Goal: Task Accomplishment & Management: Manage account settings

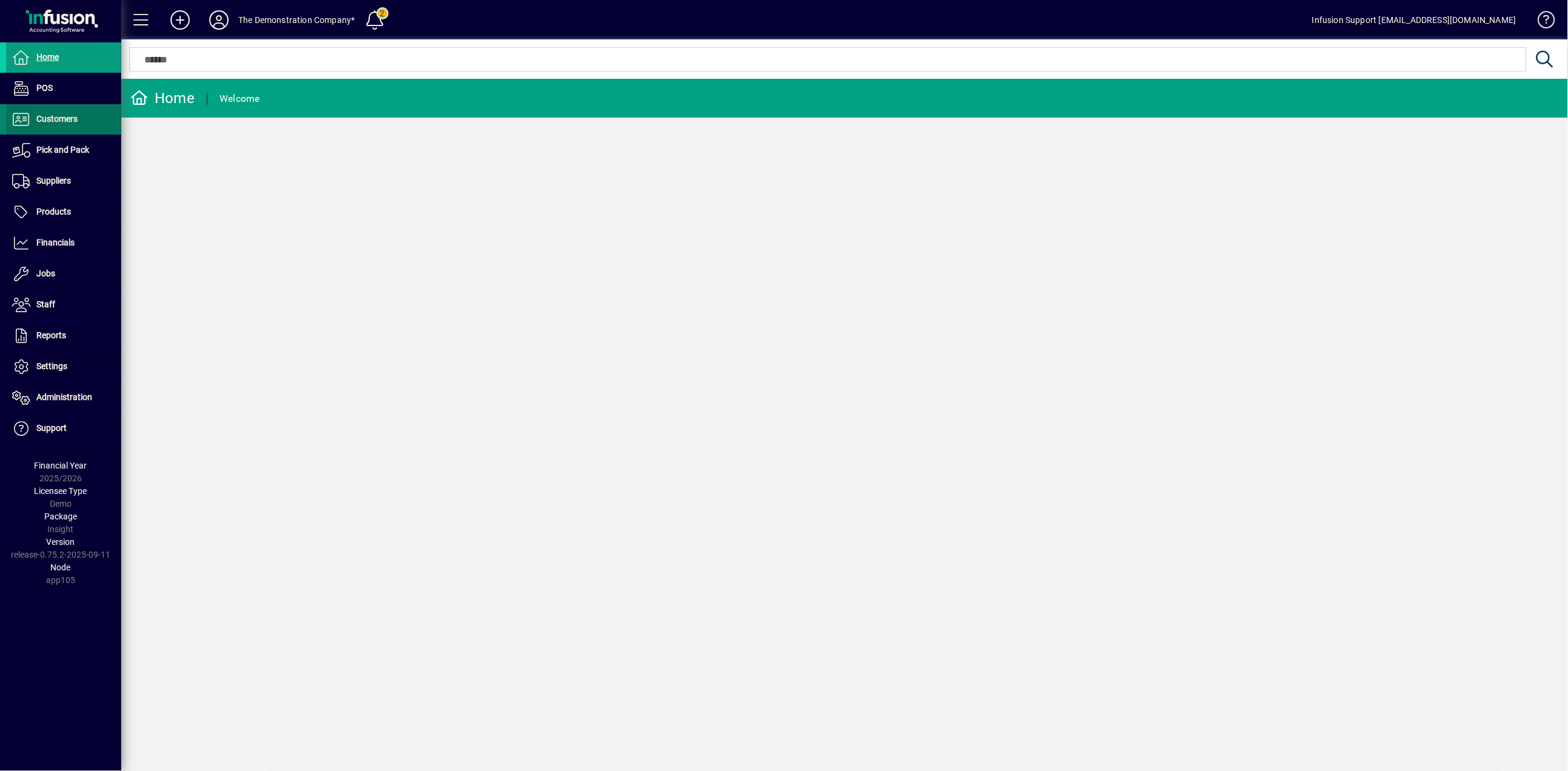
click at [71, 120] on span "Customers" at bounding box center [56, 119] width 41 height 10
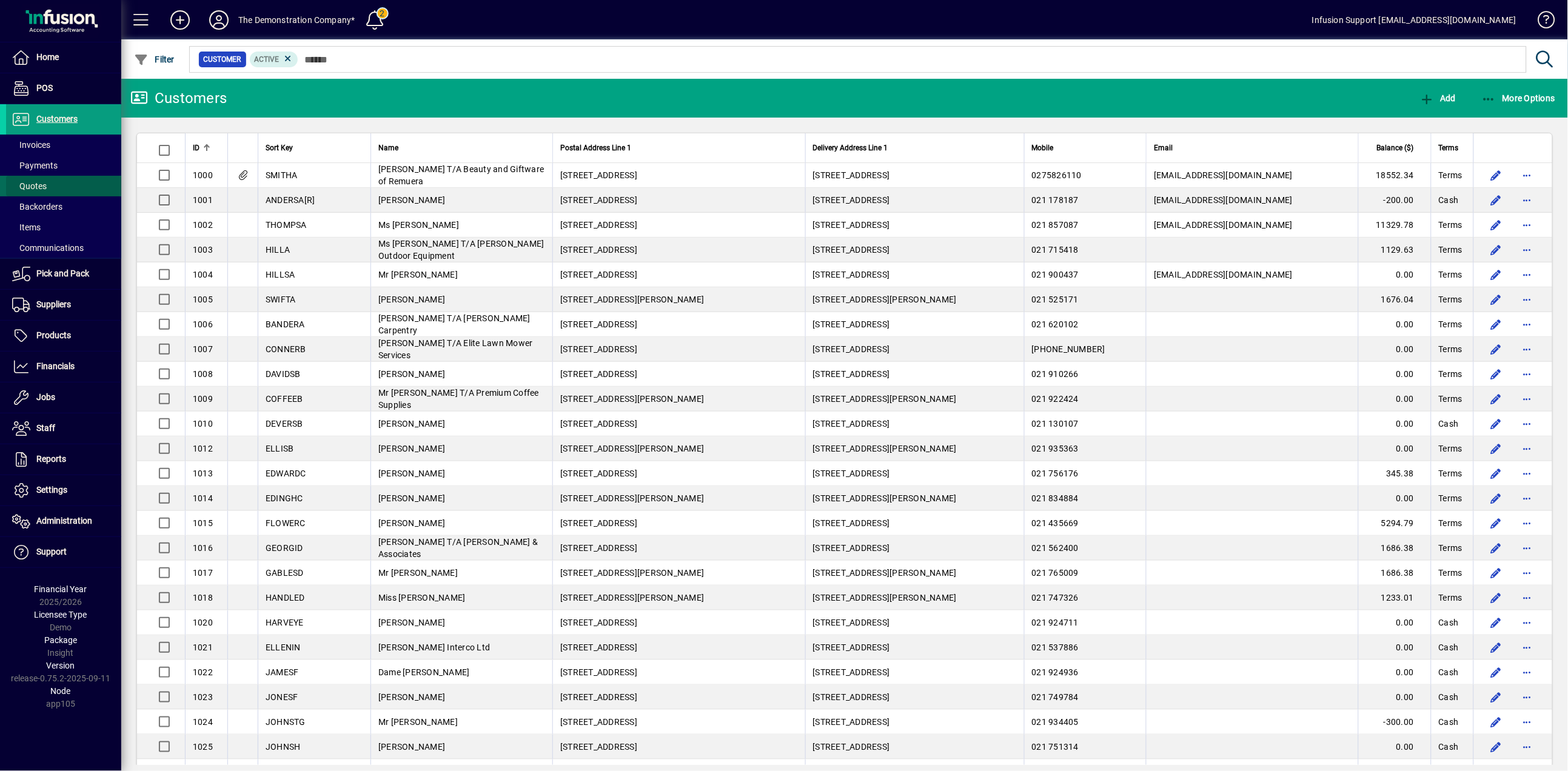
click at [43, 180] on span "Quotes" at bounding box center [27, 187] width 41 height 13
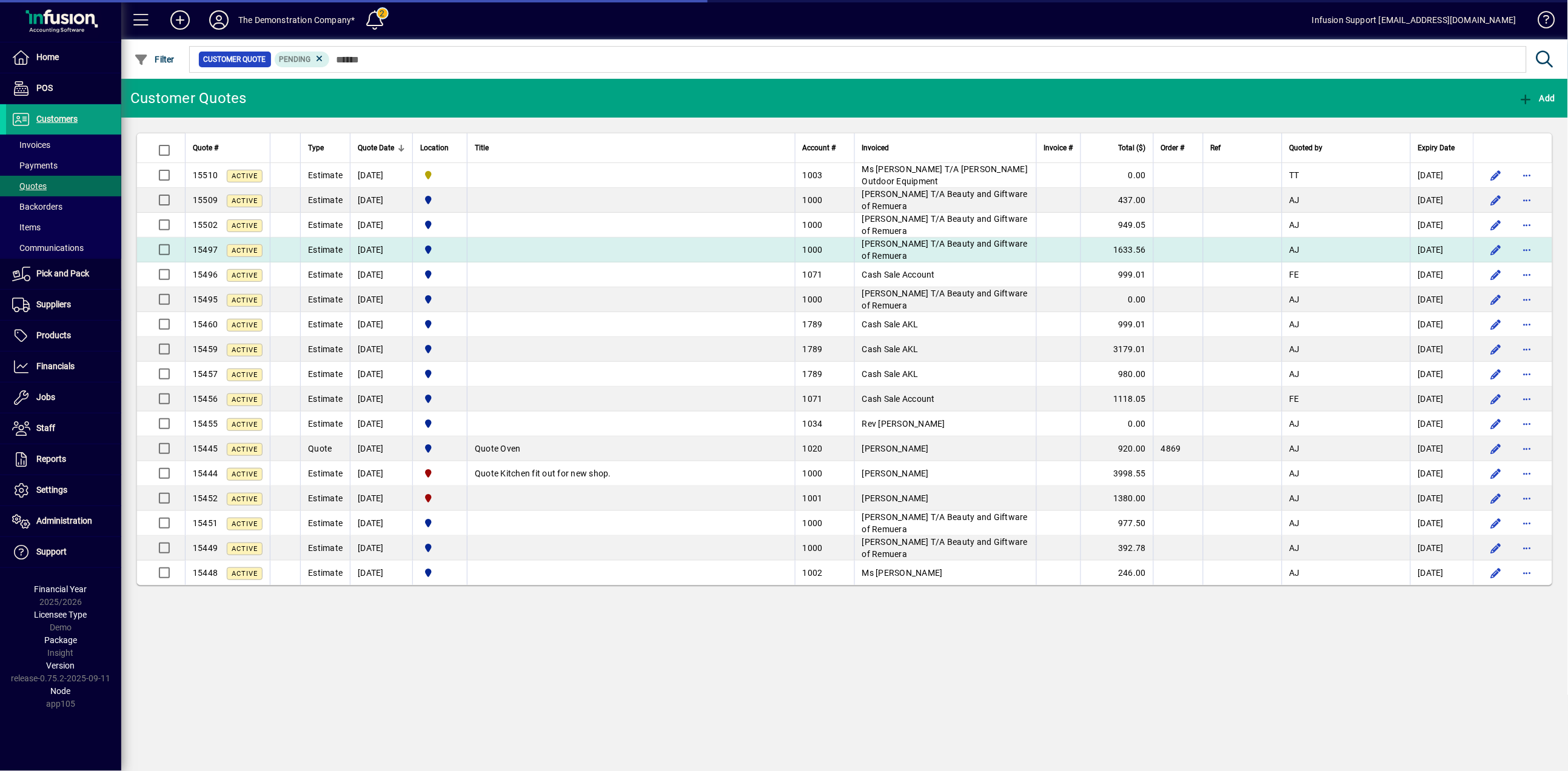
click at [305, 249] on td "Estimate" at bounding box center [325, 249] width 50 height 25
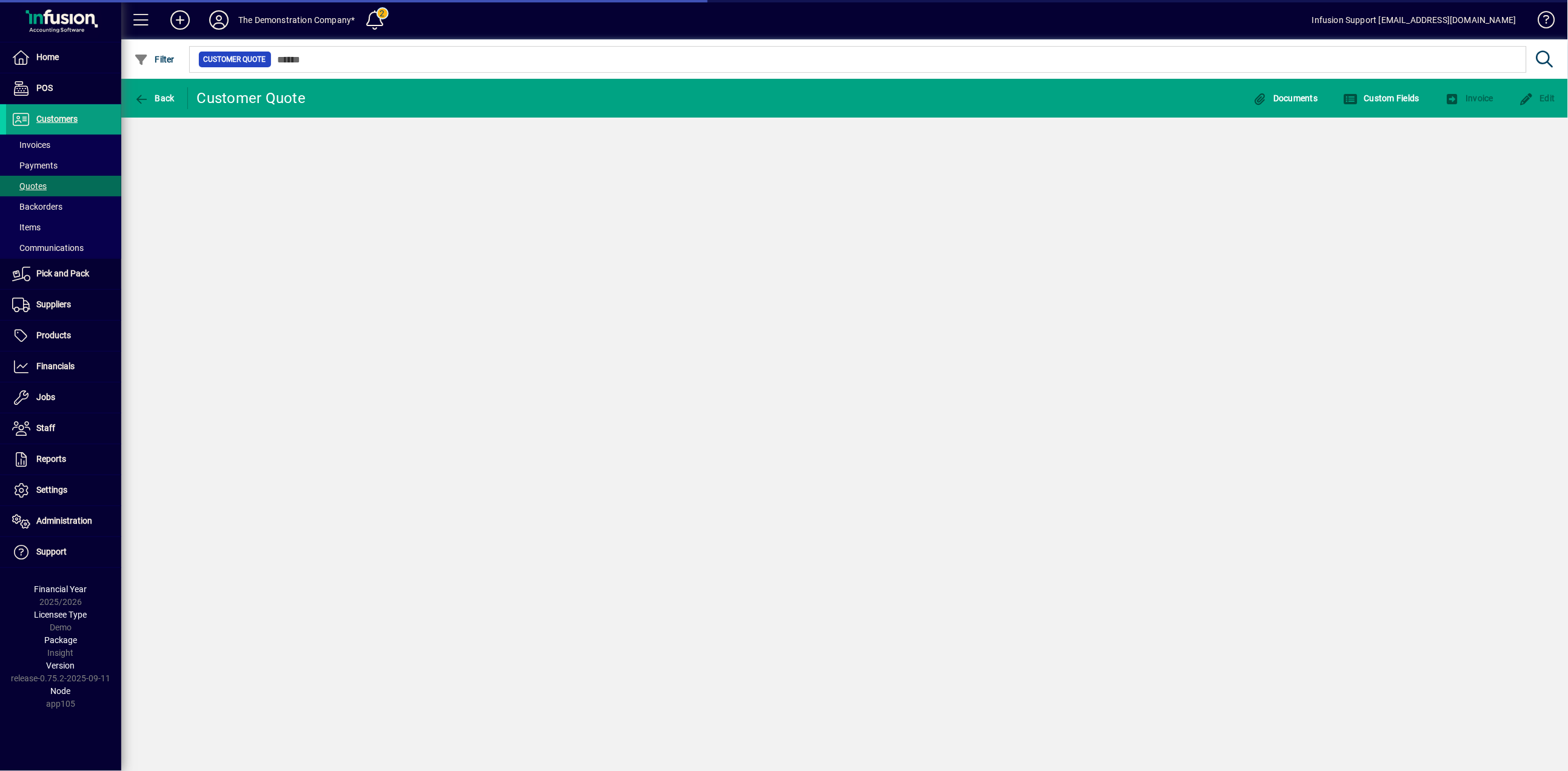
click at [305, 250] on div "Back Customer Quote Documents Custom Fields Invoice Edit" at bounding box center [844, 425] width 1447 height 692
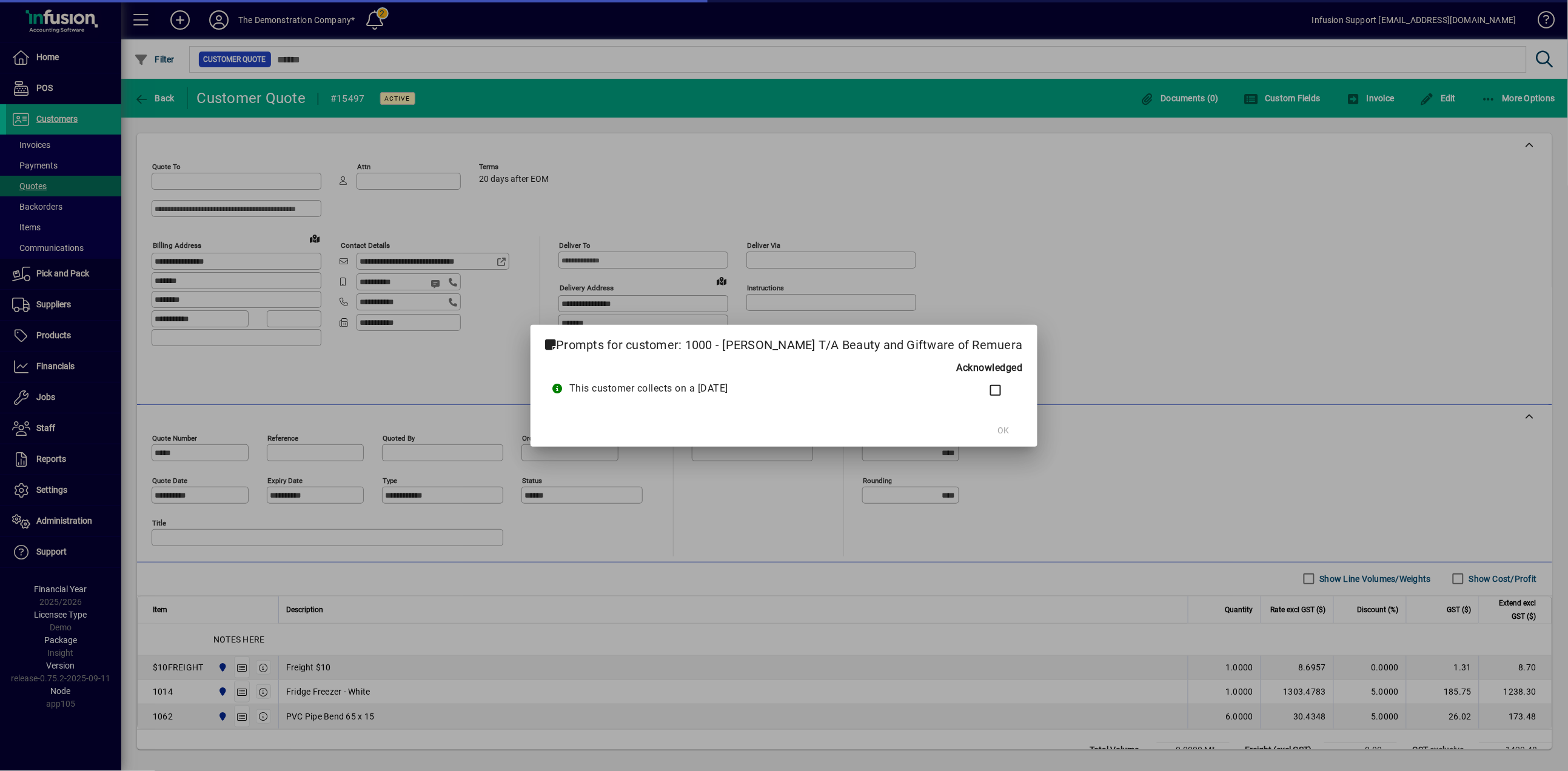
type input "**********"
type input "********"
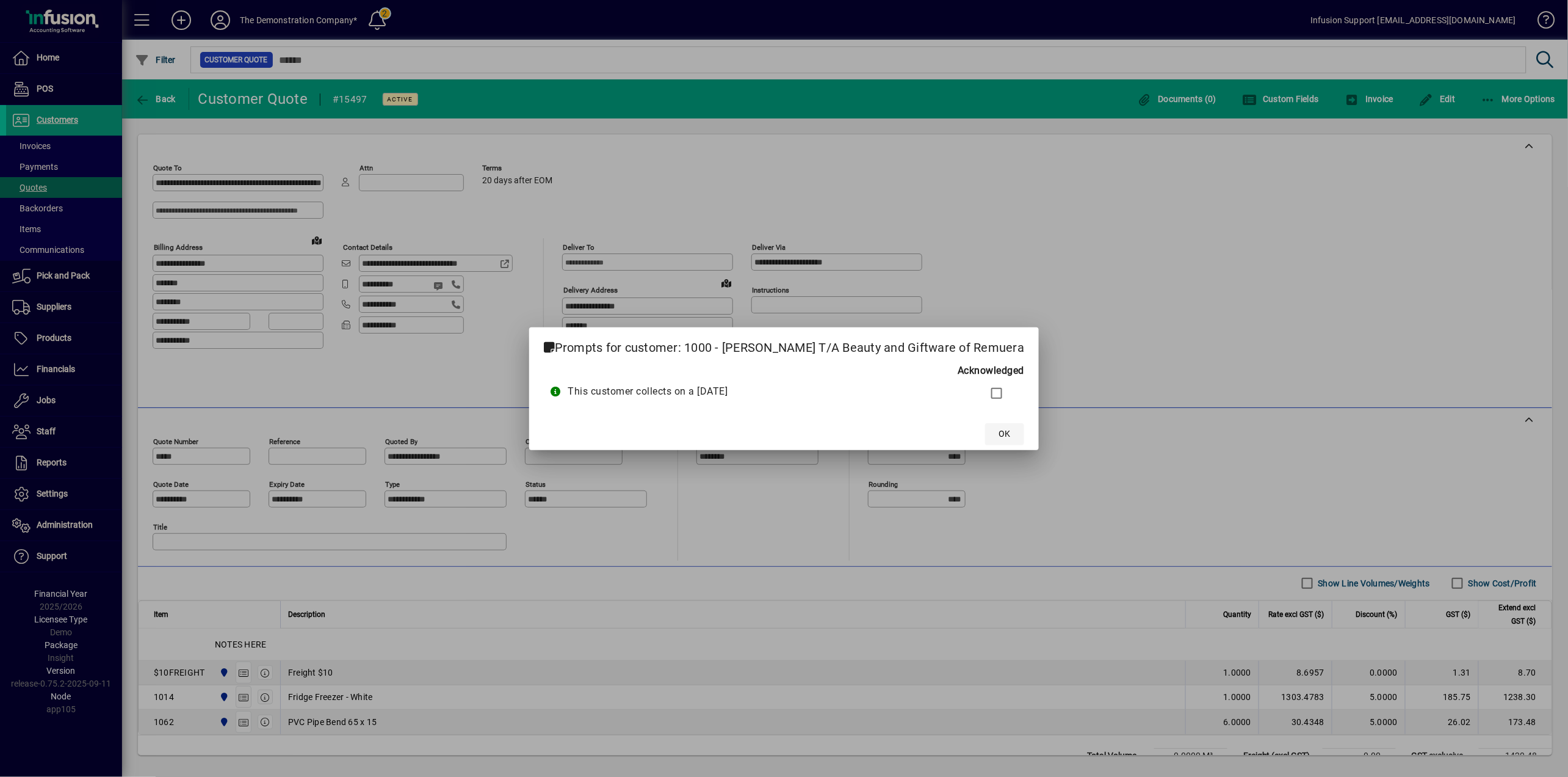
click at [999, 431] on span "OK" at bounding box center [1005, 434] width 12 height 13
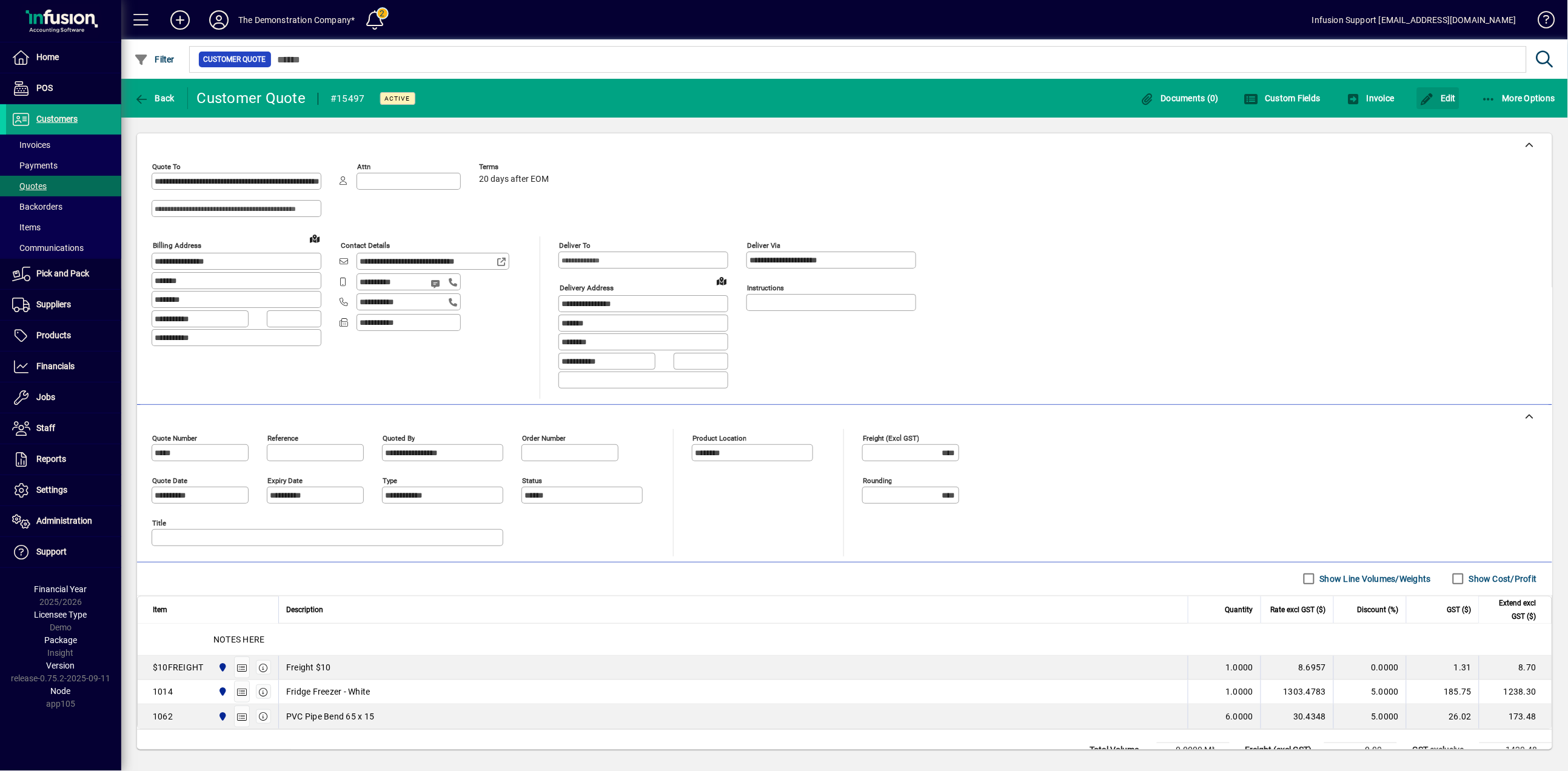
drag, startPoint x: 1438, startPoint y: 102, endPoint x: 1410, endPoint y: 116, distance: 31.3
click at [1438, 102] on span "Edit" at bounding box center [1438, 98] width 36 height 10
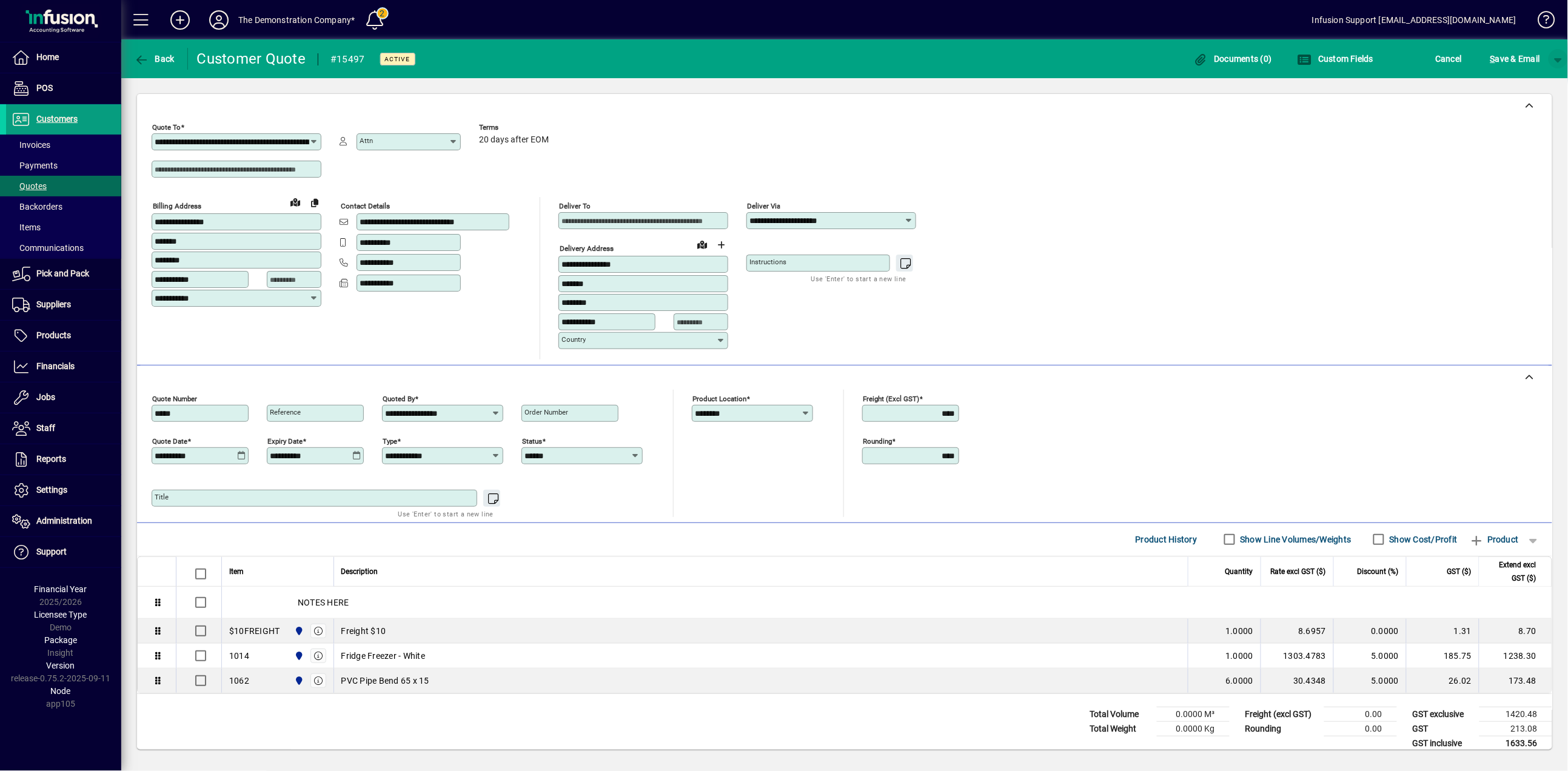
click at [1558, 58] on span "button" at bounding box center [1558, 59] width 29 height 29
click at [1534, 82] on span "S ave" at bounding box center [1527, 84] width 22 height 15
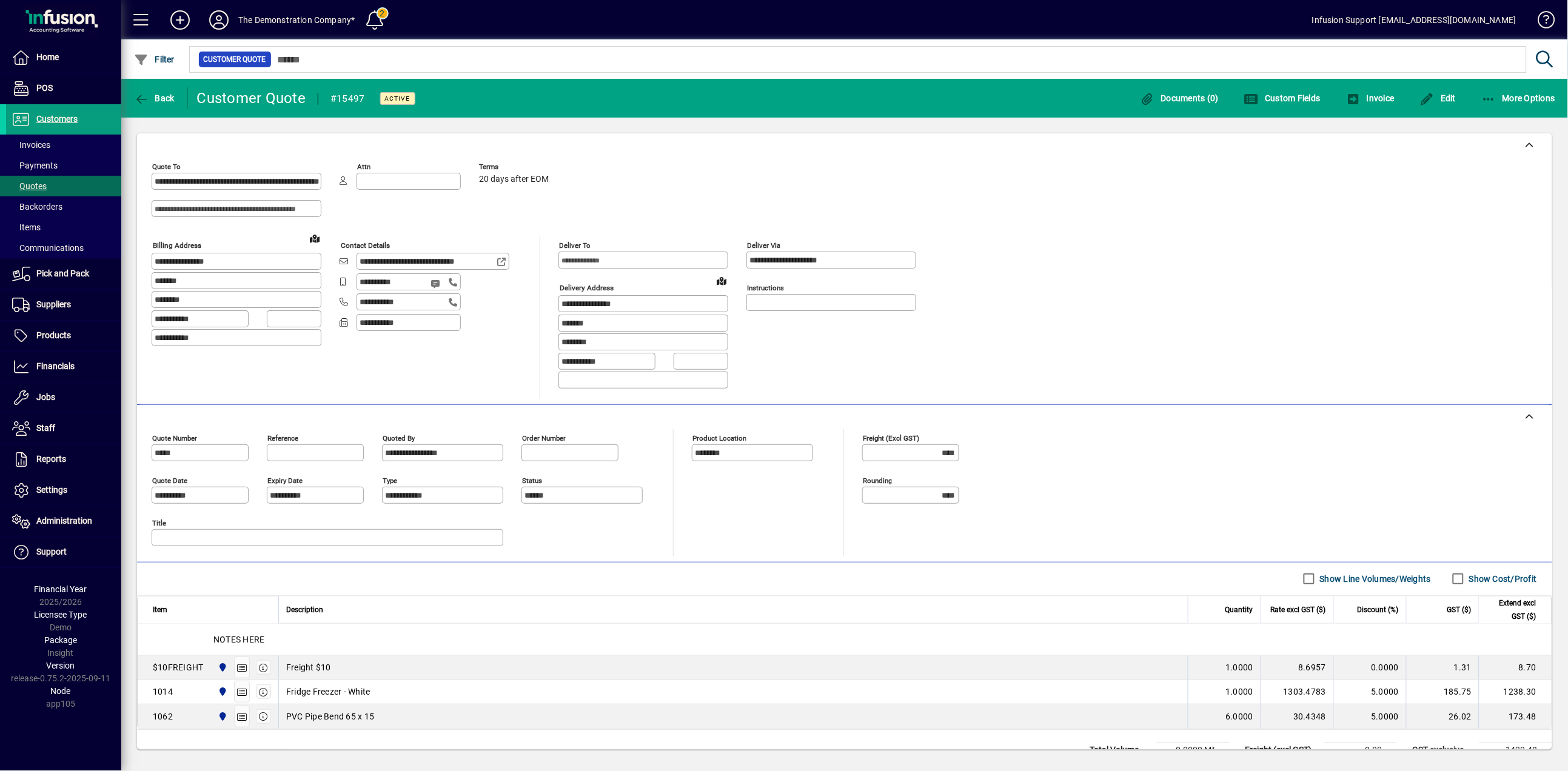
click at [217, 11] on icon at bounding box center [219, 20] width 24 height 20
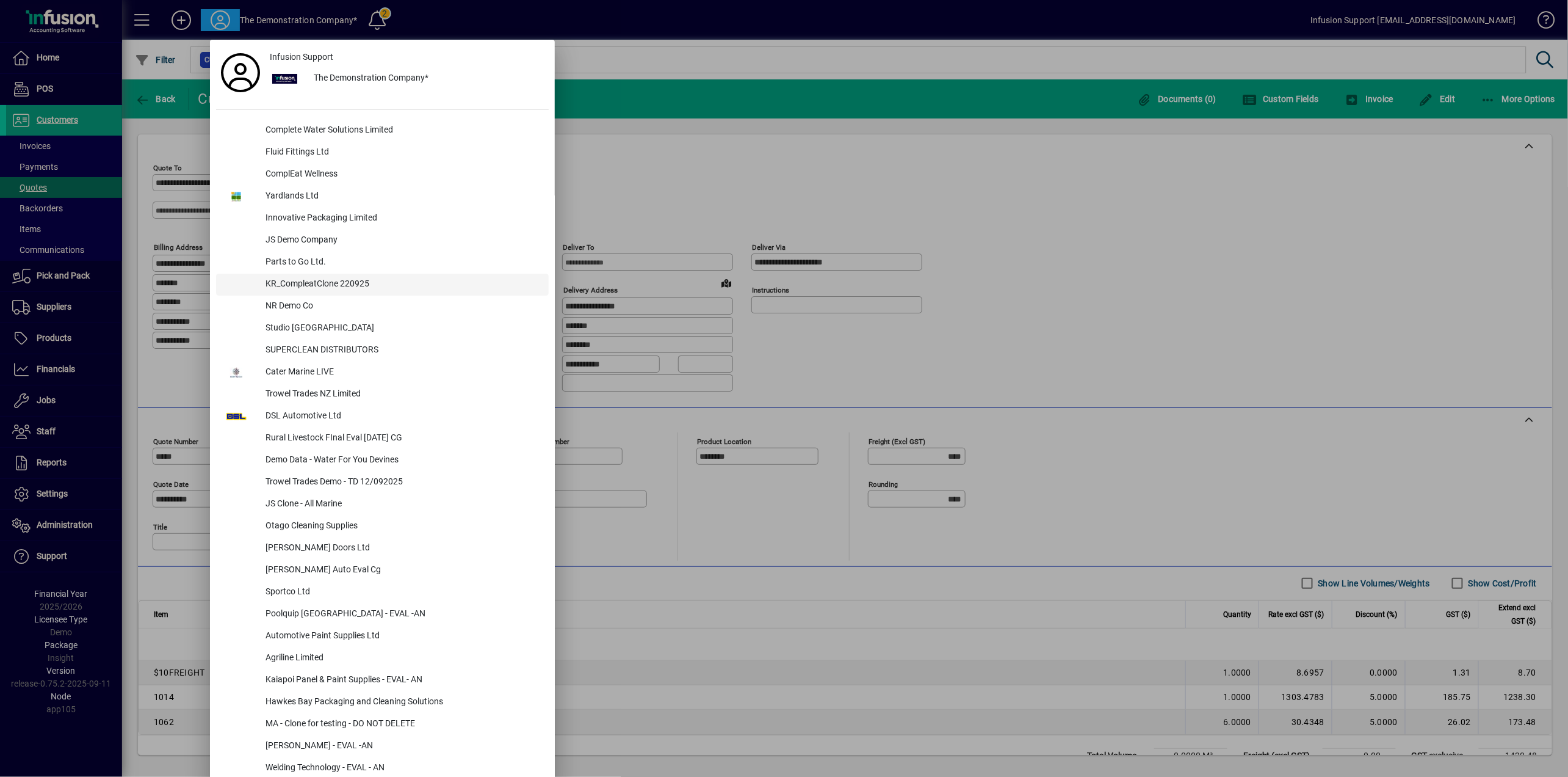
click at [321, 283] on div "KR_CompleatClone 220925" at bounding box center [402, 285] width 293 height 22
